Goal: Navigation & Orientation: Find specific page/section

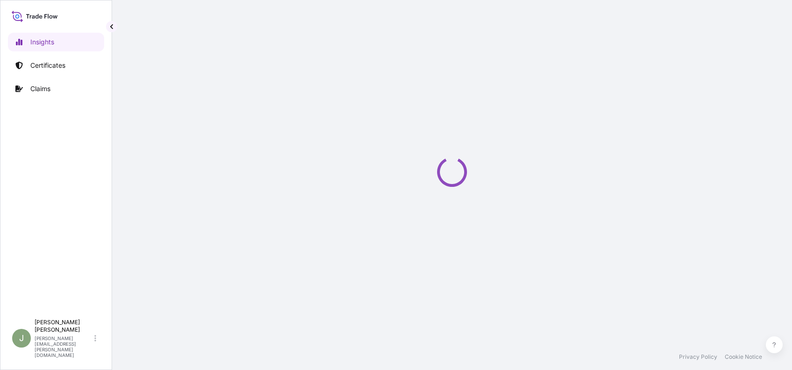
select select "2025"
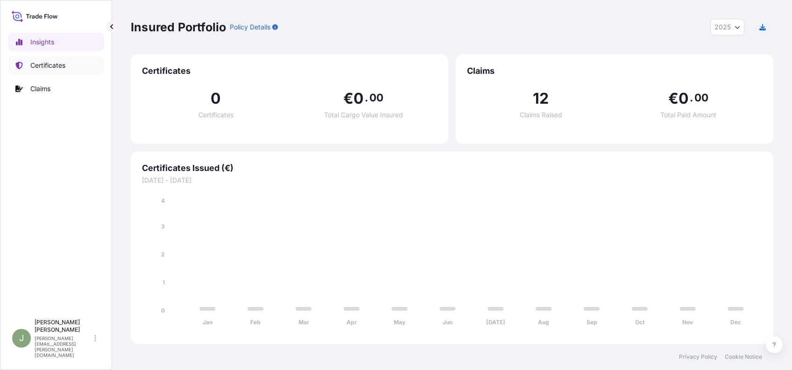
click at [56, 56] on link "Certificates" at bounding box center [56, 65] width 96 height 19
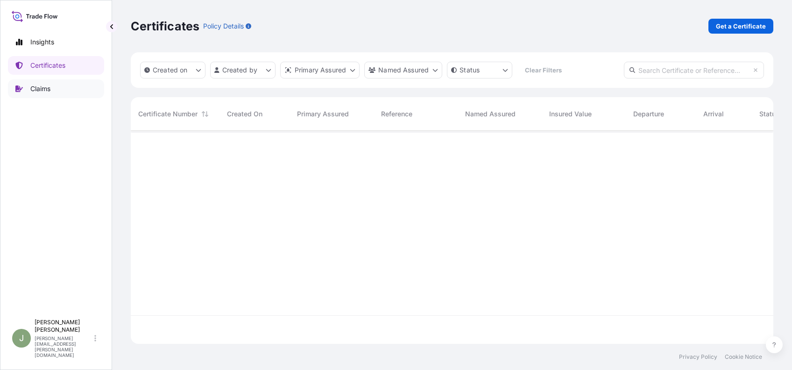
scroll to position [237, 633]
click at [35, 41] on p "Insights" at bounding box center [42, 41] width 24 height 9
select select "2025"
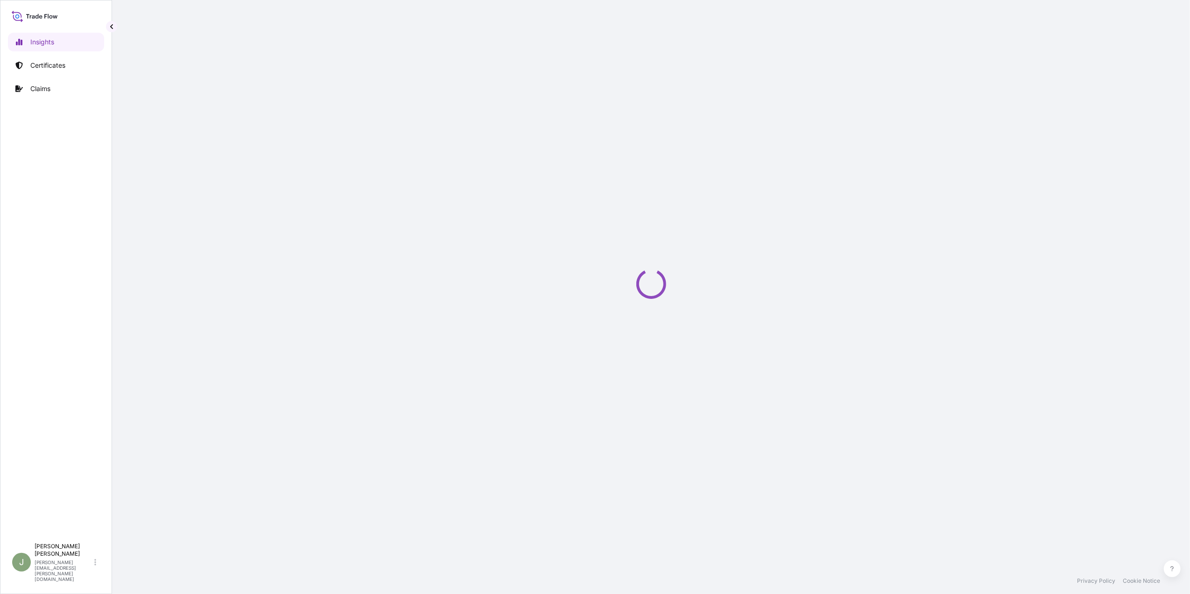
select select "2025"
